Goal: Obtain resource: Obtain resource

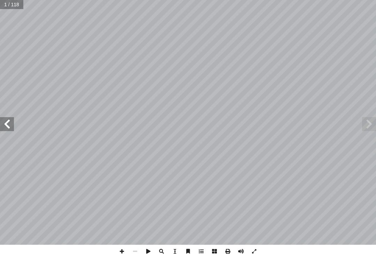
click at [311, 253] on div "ة َّ ي ِ لام ْ س إ ال� ُ ة َ ي ِ ب ْ ر َّ الت ليف: أ فريق الت� ٧ ُ زء ُ الج ل َ…" at bounding box center [188, 129] width 376 height 258
click at [370, 123] on span at bounding box center [369, 124] width 14 height 14
click at [367, 127] on span at bounding box center [369, 124] width 14 height 14
click at [368, 122] on span at bounding box center [369, 124] width 14 height 14
click at [8, 124] on span at bounding box center [7, 124] width 14 height 14
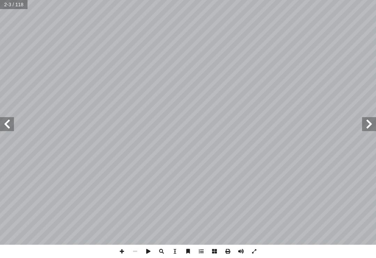
click at [10, 120] on span at bounding box center [7, 124] width 14 height 14
click at [4, 124] on span at bounding box center [7, 124] width 14 height 14
click at [5, 125] on span at bounding box center [7, 124] width 14 height 14
click at [363, 120] on span at bounding box center [369, 124] width 14 height 14
click at [375, 125] on span at bounding box center [369, 124] width 14 height 14
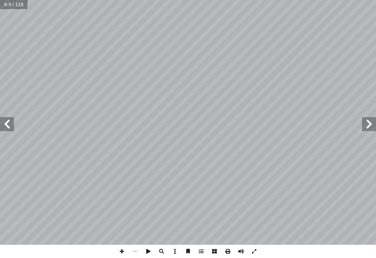
click at [372, 117] on span at bounding box center [369, 124] width 14 height 14
click at [372, 123] on span at bounding box center [369, 124] width 14 height 14
click at [260, 253] on span at bounding box center [253, 250] width 13 height 13
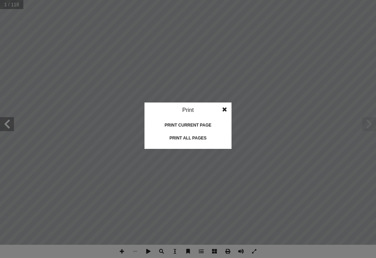
click at [195, 255] on idv "Print Print current page Print left page Print right page Print all pages" at bounding box center [188, 129] width 376 height 258
click at [184, 251] on idv "Print Print current page Print left page Print right page Print all pages" at bounding box center [188, 129] width 376 height 258
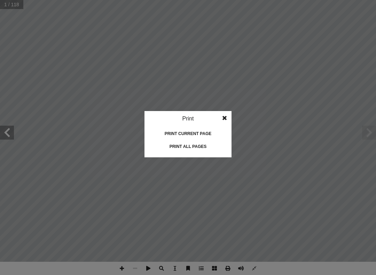
click at [299, 218] on idv "Print Print current page Print left page Print right page Print all pages" at bounding box center [188, 137] width 376 height 275
click at [216, 115] on div "Print" at bounding box center [187, 118] width 87 height 15
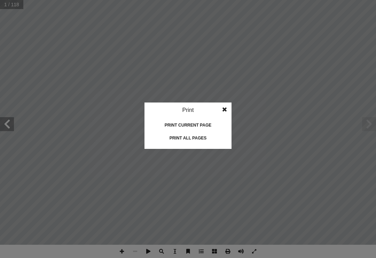
click at [204, 137] on div "Print all pages" at bounding box center [188, 137] width 70 height 11
